Goal: Task Accomplishment & Management: Complete application form

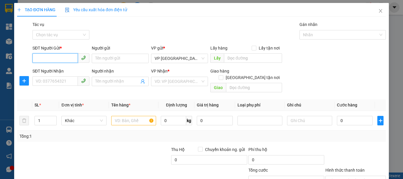
click at [57, 56] on input "SĐT Người Gửi *" at bounding box center [54, 57] width 45 height 9
type input "0967171148"
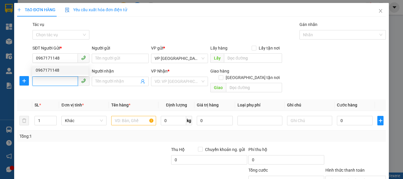
click at [62, 84] on input "SĐT Người Nhận" at bounding box center [54, 80] width 45 height 9
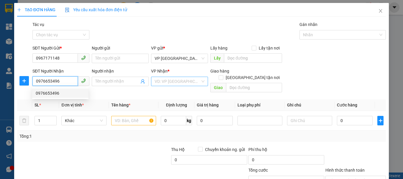
type input "0976653496"
click at [178, 83] on input "search" at bounding box center [177, 81] width 46 height 9
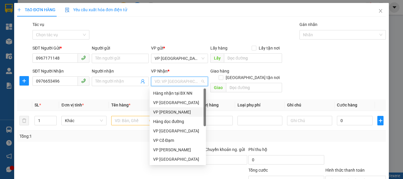
click at [174, 111] on div "VP [PERSON_NAME]" at bounding box center [177, 112] width 49 height 6
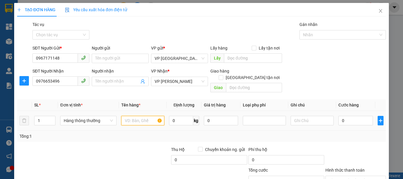
click at [128, 117] on input "text" at bounding box center [142, 120] width 43 height 9
drag, startPoint x: 128, startPoint y: 116, endPoint x: 149, endPoint y: 118, distance: 21.1
click at [149, 118] on input "1 xốp trái cây" at bounding box center [142, 120] width 43 height 9
type input "1 XỐP TRÁI CÂY"
click at [341, 116] on input "0" at bounding box center [355, 120] width 34 height 9
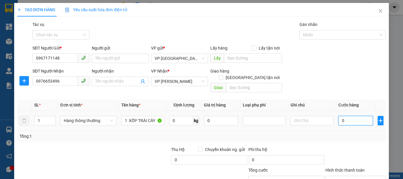
type input "6"
type input "60"
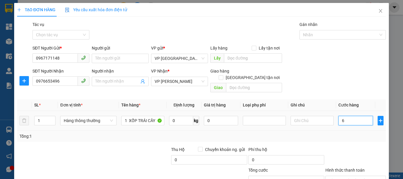
type input "60"
type input "600"
type input "6.000"
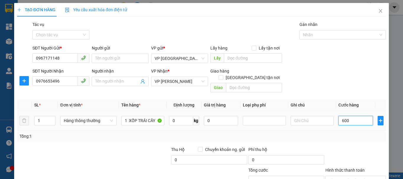
type input "6.000"
type input "60.000"
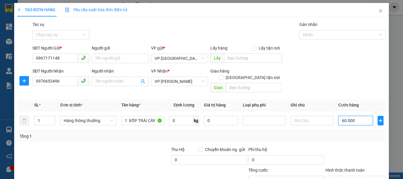
type input "60.000"
click at [139, 146] on div at bounding box center [131, 156] width 77 height 21
click at [305, 116] on input "text" at bounding box center [311, 120] width 43 height 9
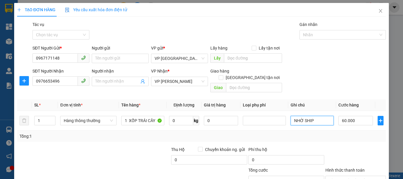
type input "NHỜ SHIP"
click at [116, 155] on div at bounding box center [131, 156] width 77 height 21
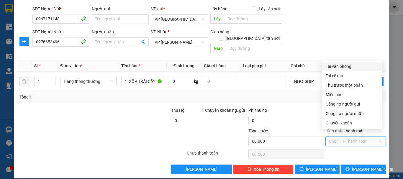
click at [343, 138] on input "Hình thức thanh toán" at bounding box center [353, 141] width 49 height 9
click at [336, 66] on div "Tại văn phòng" at bounding box center [351, 66] width 53 height 6
type input "0"
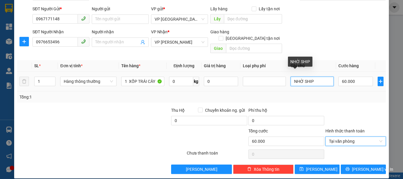
click at [312, 77] on input "NHỜ SHIP" at bounding box center [311, 81] width 43 height 9
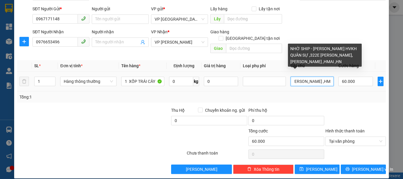
scroll to position [0, 135]
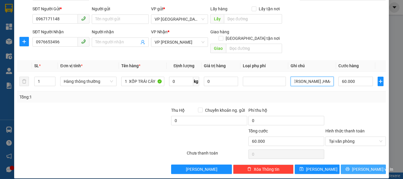
type input "NHỜ SHIP - [PERSON_NAME] HVKH QUÂN SỰ ,322E [PERSON_NAME], [PERSON_NAME] ,HMAI …"
click at [352, 164] on button "[PERSON_NAME] và In" at bounding box center [362, 168] width 45 height 9
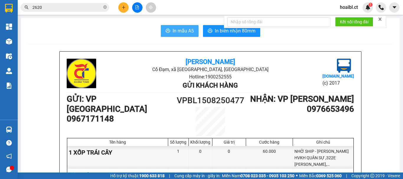
click at [162, 34] on button "In mẫu A5" at bounding box center [180, 31] width 38 height 12
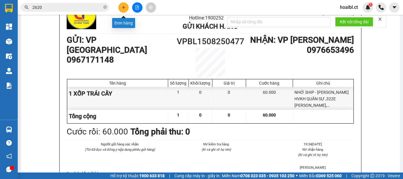
click at [125, 9] on icon "plus" at bounding box center [123, 7] width 4 height 4
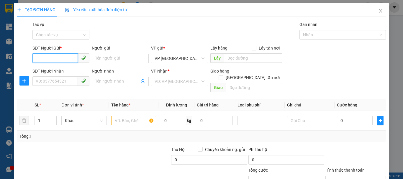
click at [66, 59] on input "SĐT Người Gửi *" at bounding box center [54, 57] width 45 height 9
type input "0971851923"
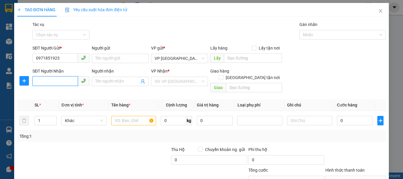
click at [63, 82] on input "SĐT Người Nhận" at bounding box center [54, 80] width 45 height 9
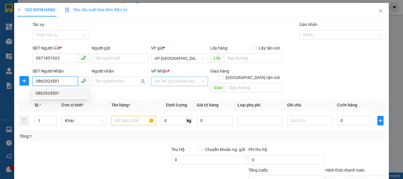
type input "0862924501"
click at [168, 83] on input "search" at bounding box center [177, 81] width 46 height 9
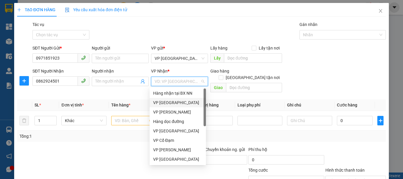
click at [173, 102] on div "VP [GEOGRAPHIC_DATA]" at bounding box center [177, 102] width 49 height 6
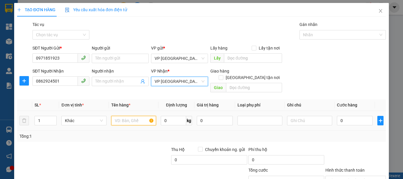
click at [129, 116] on input "text" at bounding box center [133, 120] width 45 height 9
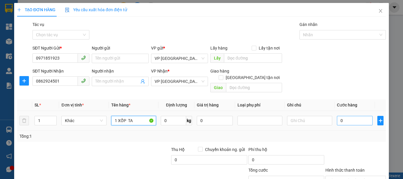
type input "1 XỐP TA"
click at [349, 117] on input "0" at bounding box center [355, 120] width 36 height 9
type input "8"
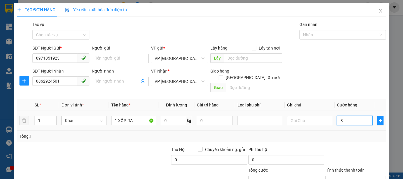
type input "80"
type input "800"
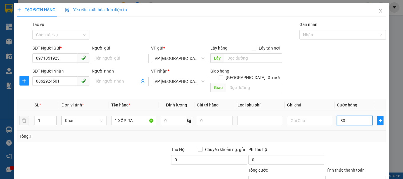
type input "800"
type input "8.000"
type input "80.000"
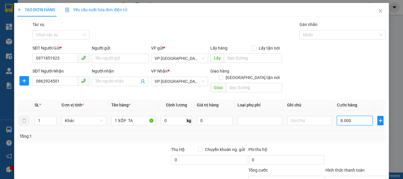
type input "80.000"
type input "800.000"
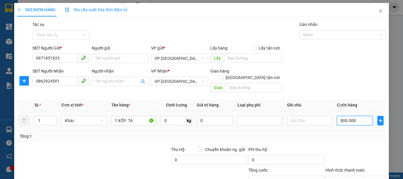
type input "80.000"
click at [342, 133] on div "Tổng: 1" at bounding box center [201, 136] width 364 height 6
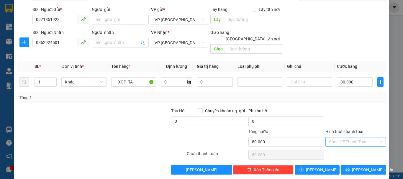
scroll to position [39, 0]
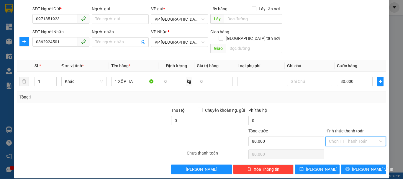
click at [344, 137] on input "Hình thức thanh toán" at bounding box center [353, 141] width 49 height 9
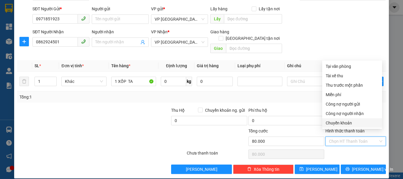
click at [345, 122] on div "Chuyển khoản" at bounding box center [351, 123] width 53 height 6
type input "0"
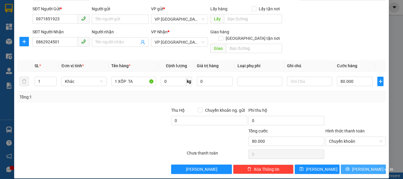
click at [355, 166] on span "[PERSON_NAME] và In" at bounding box center [372, 169] width 41 height 6
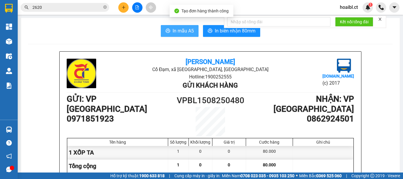
click at [182, 29] on span "In mẫu A5" at bounding box center [182, 30] width 21 height 7
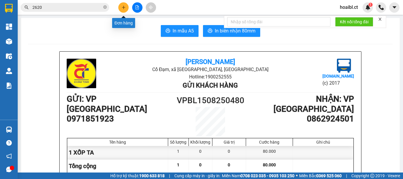
click at [123, 7] on icon "plus" at bounding box center [123, 7] width 4 height 4
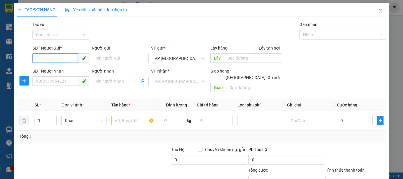
click at [52, 60] on input "SĐT Người Gửi *" at bounding box center [54, 57] width 45 height 9
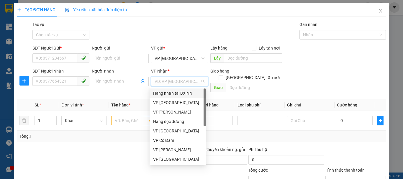
click at [160, 79] on input "search" at bounding box center [177, 81] width 46 height 9
click at [120, 137] on div "Transit Pickup Surcharge Ids Transit Deliver Surcharge Ids Transit Deliver Surc…" at bounding box center [201, 117] width 368 height 192
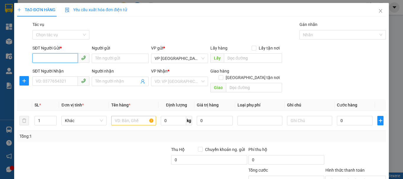
click at [52, 59] on input "SĐT Người Gửi *" at bounding box center [54, 57] width 45 height 9
type input "0"
click at [75, 133] on div "Tổng: 1" at bounding box center [87, 136] width 136 height 6
click at [57, 57] on input "0" at bounding box center [54, 57] width 45 height 9
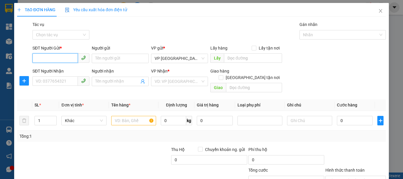
type input "0"
click at [57, 57] on input "0" at bounding box center [54, 57] width 45 height 9
click at [171, 82] on input "search" at bounding box center [177, 81] width 46 height 9
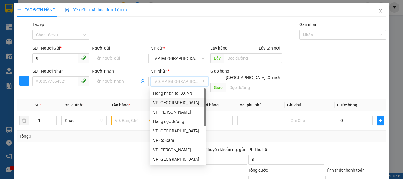
click at [170, 102] on div "VP [GEOGRAPHIC_DATA]" at bounding box center [177, 102] width 49 height 6
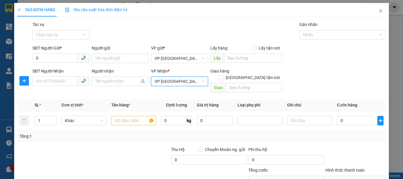
click at [179, 81] on span "VP [GEOGRAPHIC_DATA]" at bounding box center [179, 81] width 50 height 9
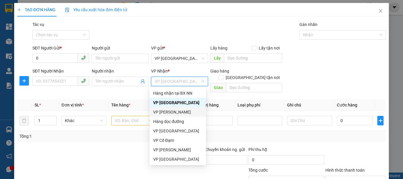
click at [173, 112] on div "VP [PERSON_NAME]" at bounding box center [177, 112] width 49 height 6
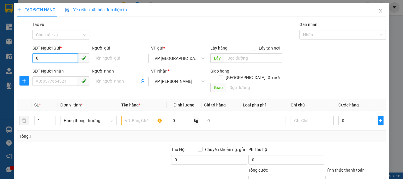
click at [44, 61] on input "0" at bounding box center [54, 57] width 45 height 9
type input "0333918663"
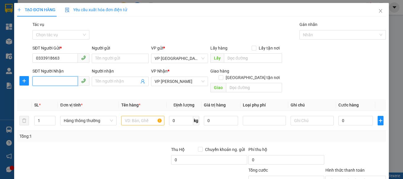
click at [47, 78] on input "SĐT Người Nhận" at bounding box center [54, 80] width 45 height 9
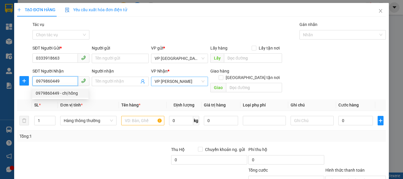
click at [175, 82] on span "VP [PERSON_NAME]" at bounding box center [179, 81] width 50 height 9
type input "0979860449"
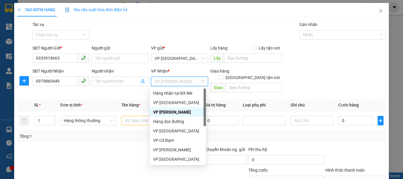
click at [166, 112] on div "VP [PERSON_NAME]" at bounding box center [177, 112] width 49 height 6
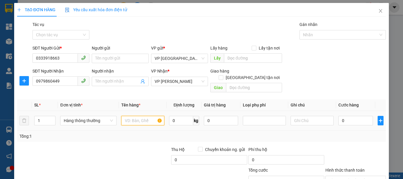
click at [132, 116] on input "text" at bounding box center [142, 120] width 43 height 9
type input "1 XỐP"
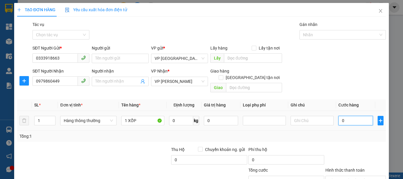
click at [342, 116] on input "0" at bounding box center [355, 120] width 34 height 9
type input "05"
type input "5"
type input "050"
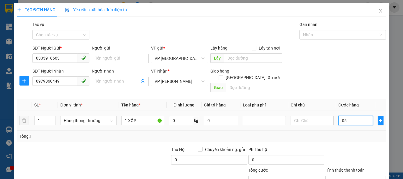
type input "50"
type input "0.500"
type input "500"
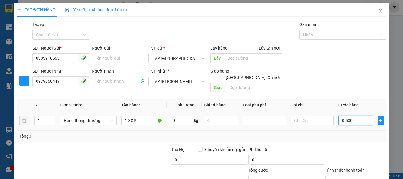
type input "05.000"
type input "5.000"
drag, startPoint x: 337, startPoint y: 113, endPoint x: 356, endPoint y: 116, distance: 19.4
click at [356, 116] on input "05.000" at bounding box center [355, 120] width 34 height 9
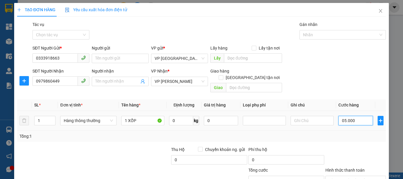
type input "5"
type input "50"
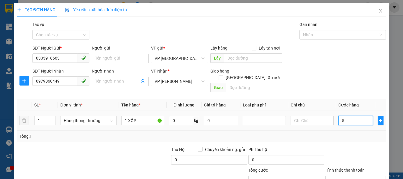
type input "50"
type input "500"
type input "5.000"
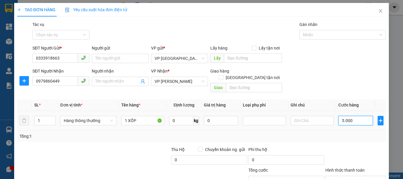
type input "5.000"
type input "50.000"
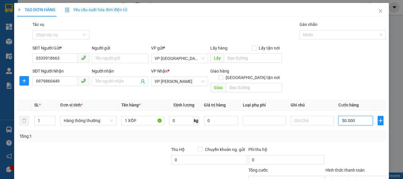
type input "50.000"
click at [316, 133] on div "Tổng: 1" at bounding box center [201, 136] width 364 height 6
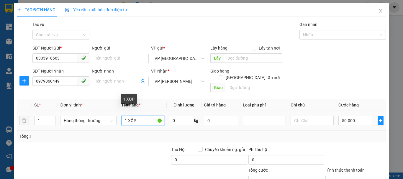
click at [142, 116] on input "1 XỐP" at bounding box center [142, 120] width 43 height 9
type input "1 XỐP TA"
click at [146, 146] on div at bounding box center [131, 156] width 77 height 21
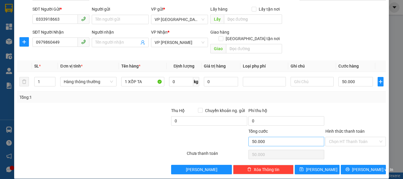
scroll to position [39, 0]
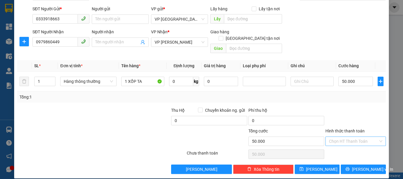
click at [342, 137] on input "Hình thức thanh toán" at bounding box center [353, 141] width 49 height 9
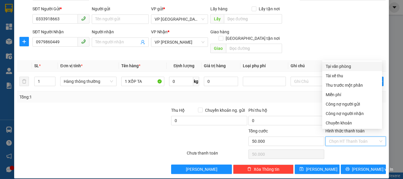
click at [343, 68] on div "Tại văn phòng" at bounding box center [351, 66] width 53 height 6
type input "0"
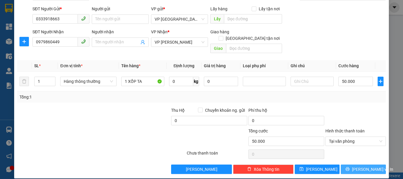
click at [353, 164] on button "[PERSON_NAME] và In" at bounding box center [362, 168] width 45 height 9
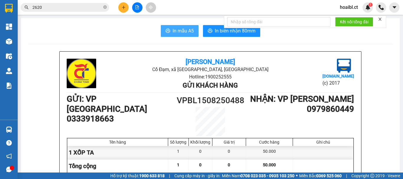
click at [169, 32] on button "In mẫu A5" at bounding box center [180, 31] width 38 height 12
